Goal: Find specific page/section: Find specific page/section

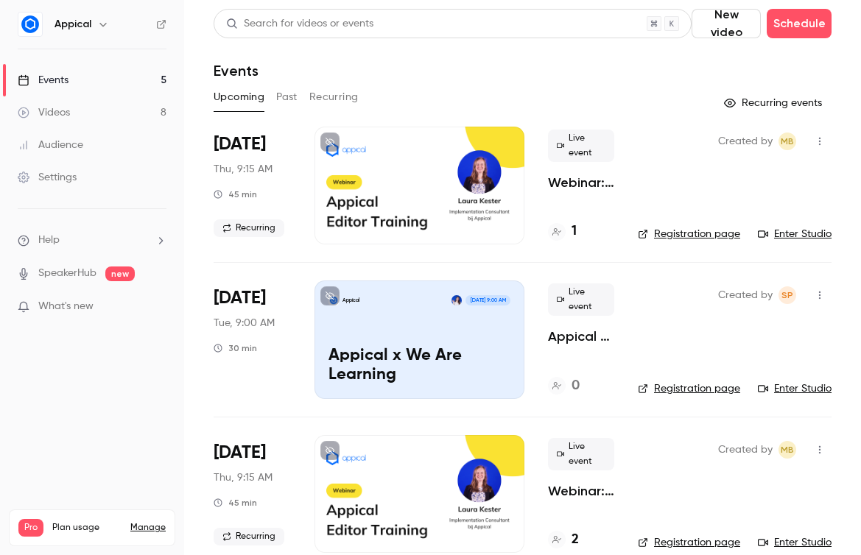
click at [292, 102] on button "Past" at bounding box center [286, 97] width 21 height 24
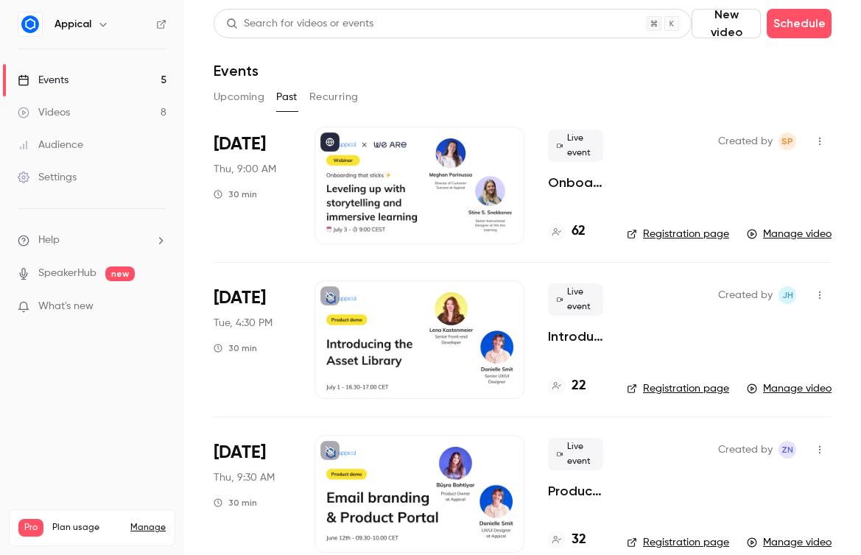
scroll to position [11, 0]
